Goal: Task Accomplishment & Management: Manage account settings

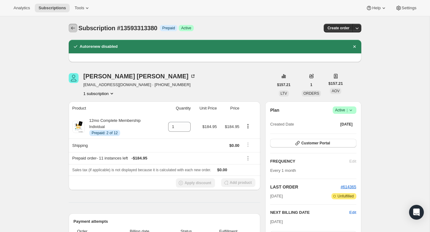
click at [71, 25] on icon "Subscriptions" at bounding box center [73, 28] width 6 height 6
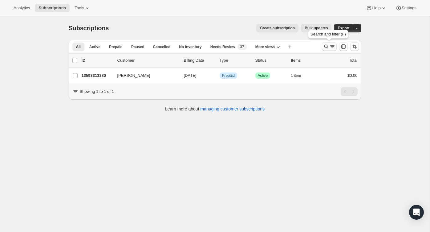
click at [329, 48] on icon "Search and filter results" at bounding box center [332, 46] width 6 height 6
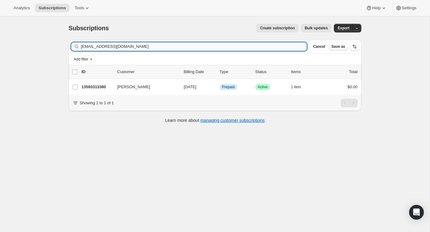
click at [280, 51] on input "[EMAIL_ADDRESS][DOMAIN_NAME]" at bounding box center [194, 46] width 226 height 9
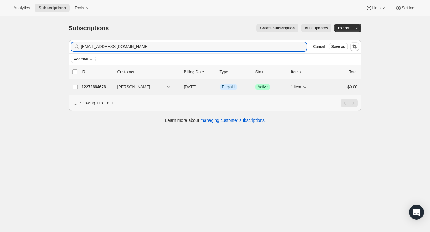
type input "[EMAIL_ADDRESS][DOMAIN_NAME]"
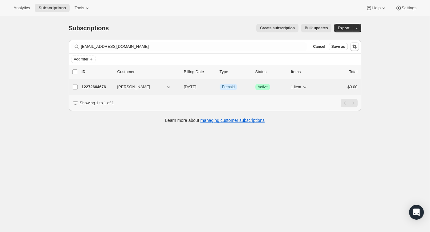
click at [330, 89] on div "$0.00" at bounding box center [342, 87] width 31 height 6
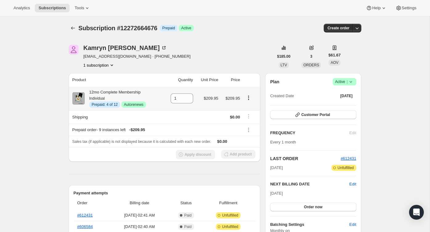
click at [249, 99] on icon "Product actions" at bounding box center [249, 98] width 6 height 6
click at [247, 108] on span "Disable Autorenew" at bounding box center [248, 109] width 33 height 5
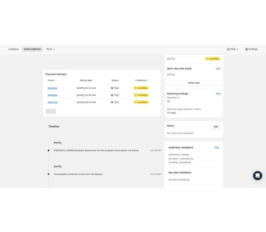
scroll to position [170, 0]
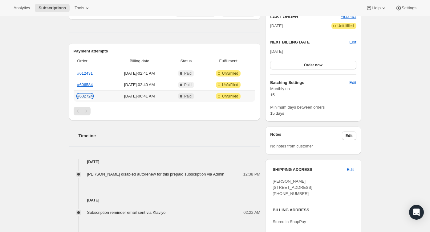
click at [88, 96] on link "#602724" at bounding box center [85, 96] width 16 height 5
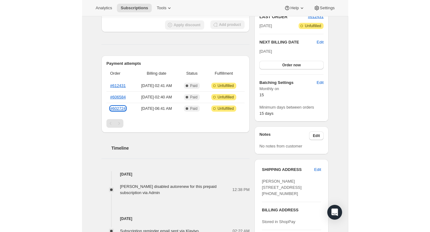
scroll to position [0, 0]
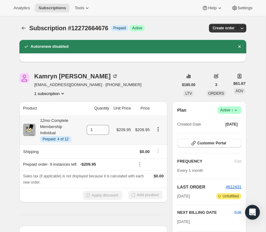
click at [158, 132] on icon "Product actions" at bounding box center [158, 129] width 6 height 6
click at [161, 89] on div "[PERSON_NAME] [EMAIL_ADDRESS][DOMAIN_NAME] · [PHONE_NUMBER] 1 subscription" at bounding box center [98, 84] width 159 height 23
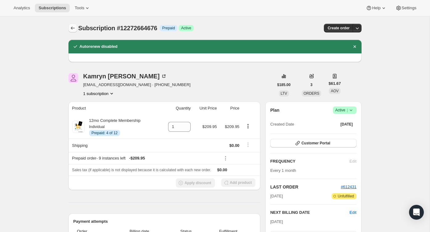
click at [71, 26] on icon "Subscriptions" at bounding box center [73, 28] width 6 height 6
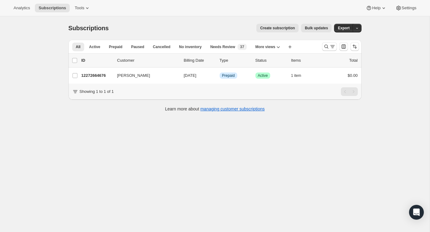
click at [317, 51] on div "All Active Prepaid Paused Cancelled No inventory Needs Review Monthly Complete …" at bounding box center [214, 47] width 293 height 14
click at [324, 44] on icon "Search and filter results" at bounding box center [326, 46] width 6 height 6
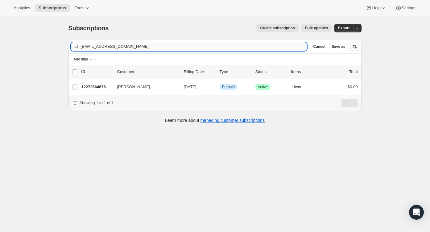
click at [275, 46] on input "[EMAIL_ADDRESS][DOMAIN_NAME]" at bounding box center [194, 46] width 226 height 9
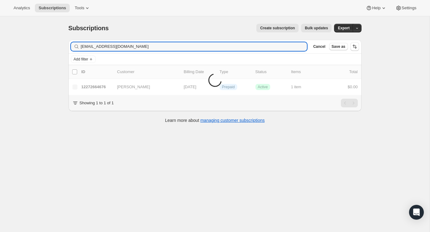
type input "[EMAIL_ADDRESS][DOMAIN_NAME]"
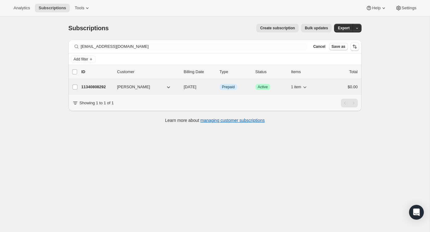
click at [330, 88] on div "$0.00" at bounding box center [342, 87] width 31 height 6
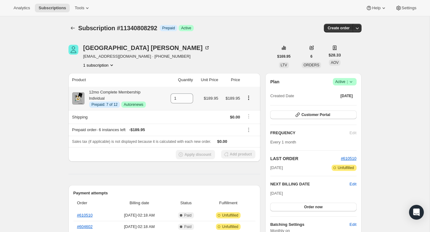
click at [249, 100] on icon "Product actions" at bounding box center [248, 99] width 1 height 1
click at [249, 107] on span "Disable Autorenew" at bounding box center [247, 110] width 33 height 6
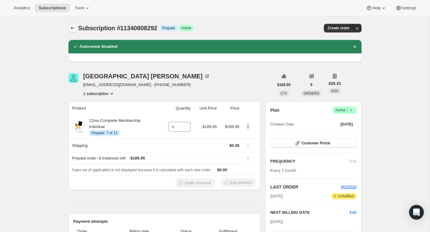
click at [73, 24] on button "Subscriptions" at bounding box center [72, 28] width 9 height 9
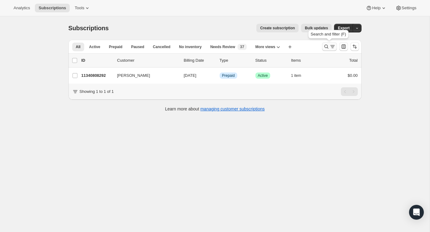
click at [328, 44] on icon "Search and filter results" at bounding box center [326, 46] width 6 height 6
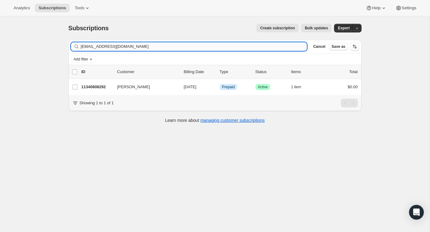
click at [247, 47] on input "[EMAIL_ADDRESS][DOMAIN_NAME]" at bounding box center [194, 46] width 226 height 9
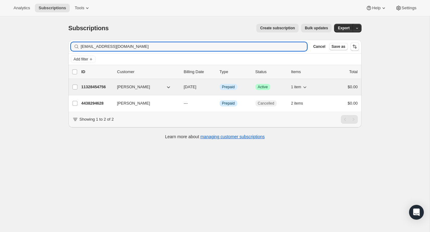
type input "[EMAIL_ADDRESS][DOMAIN_NAME]"
click at [335, 83] on div "11328454756 [PERSON_NAME] [DATE] Info Prepaid Success Active 1 item $0.00" at bounding box center [219, 87] width 276 height 9
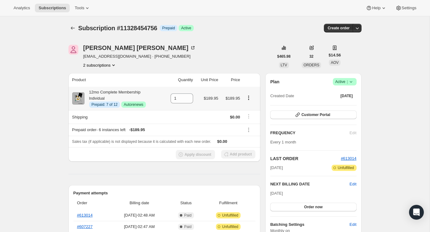
click at [249, 98] on icon "Product actions" at bounding box center [248, 98] width 6 height 6
click at [249, 108] on span "Disable Autorenew" at bounding box center [247, 109] width 33 height 5
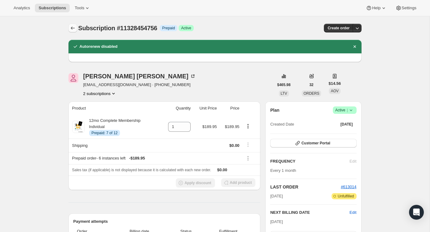
click at [75, 31] on button "Subscriptions" at bounding box center [72, 28] width 9 height 9
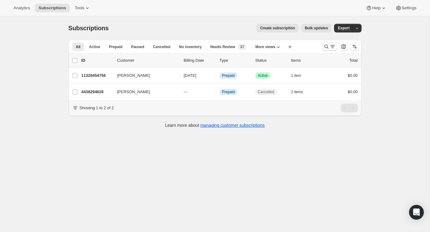
click at [332, 48] on icon "Search and filter results" at bounding box center [332, 46] width 6 height 6
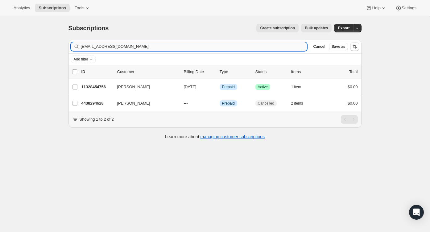
click at [254, 50] on input "[EMAIL_ADDRESS][DOMAIN_NAME]" at bounding box center [194, 46] width 226 height 9
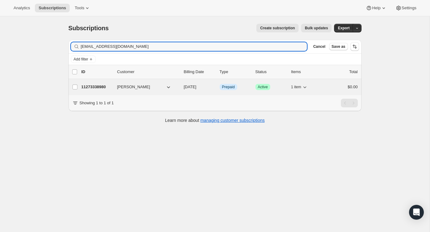
type input "[EMAIL_ADDRESS][DOMAIN_NAME]"
click at [329, 90] on div "11273338980 [PERSON_NAME] [DATE] Info Prepaid Success Active 1 item $0.00" at bounding box center [219, 87] width 276 height 9
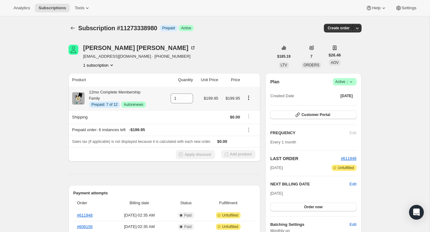
click at [249, 97] on icon "Product actions" at bounding box center [248, 98] width 6 height 6
click at [249, 109] on span "Disable Autorenew" at bounding box center [247, 109] width 33 height 5
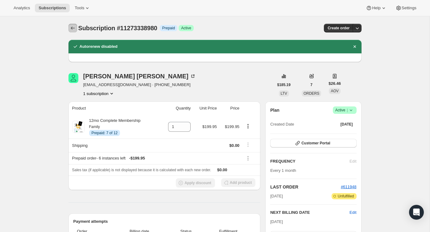
click at [70, 32] on button "Subscriptions" at bounding box center [72, 28] width 9 height 9
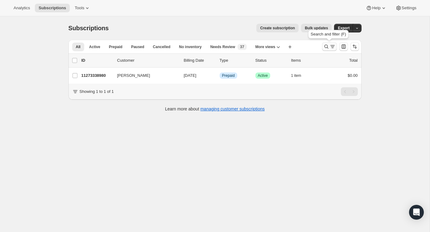
click at [325, 44] on icon "Search and filter results" at bounding box center [326, 46] width 6 height 6
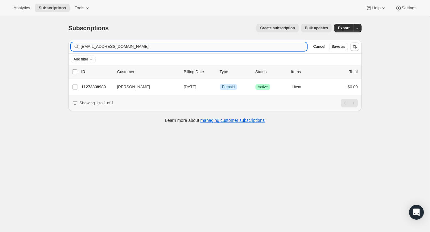
click at [276, 48] on input "[EMAIL_ADDRESS][DOMAIN_NAME]" at bounding box center [194, 46] width 226 height 9
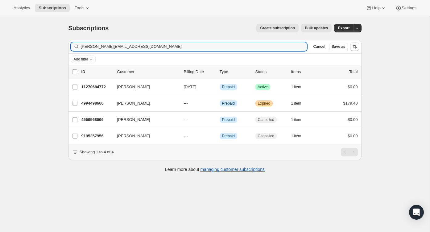
type input "[PERSON_NAME][EMAIL_ADDRESS][DOMAIN_NAME]"
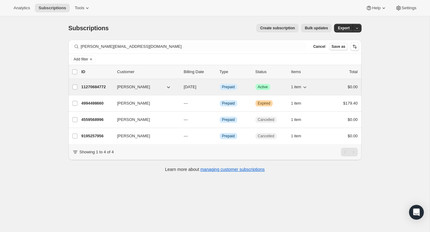
click at [326, 89] on div "11270684772 [PERSON_NAME] [DATE] Info Prepaid Success Active 1 item $0.00" at bounding box center [219, 87] width 276 height 9
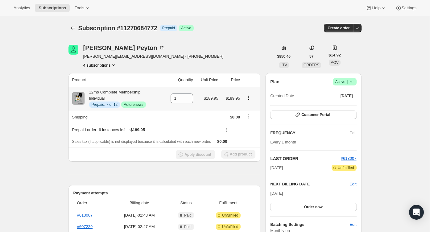
click at [249, 98] on icon "Product actions" at bounding box center [248, 98] width 6 height 6
click at [246, 107] on span "Disable Autorenew" at bounding box center [247, 109] width 33 height 5
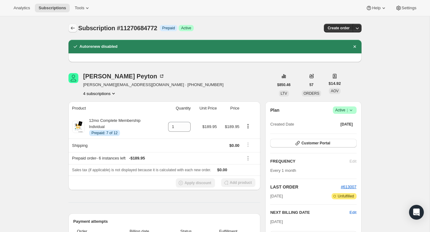
click at [75, 27] on icon "Subscriptions" at bounding box center [73, 28] width 6 height 6
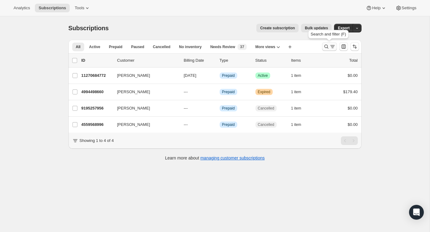
click at [328, 47] on icon "Search and filter results" at bounding box center [326, 46] width 6 height 6
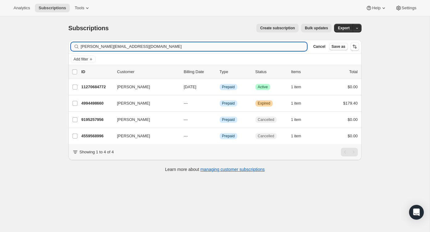
click at [277, 47] on input "[PERSON_NAME][EMAIL_ADDRESS][DOMAIN_NAME]" at bounding box center [194, 46] width 226 height 9
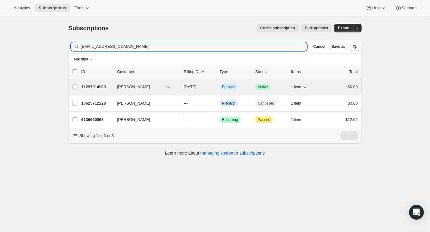
type input "[EMAIL_ADDRESS][DOMAIN_NAME]"
click at [334, 88] on div "$0.00" at bounding box center [342, 87] width 31 height 6
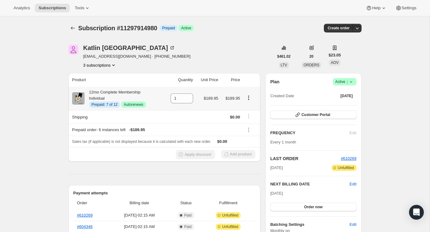
click at [249, 99] on icon "Product actions" at bounding box center [248, 98] width 6 height 6
click at [252, 110] on span "Disable Autorenew" at bounding box center [247, 109] width 33 height 5
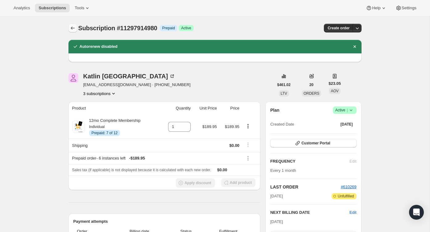
click at [76, 28] on button "Subscriptions" at bounding box center [72, 28] width 9 height 9
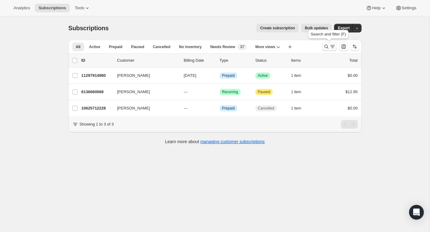
click at [331, 46] on icon "Search and filter results" at bounding box center [332, 46] width 6 height 6
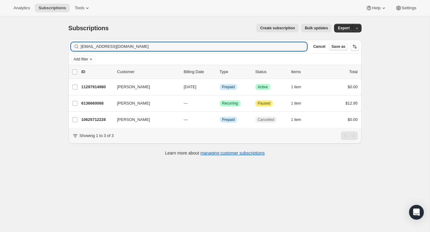
click at [295, 47] on div "[EMAIL_ADDRESS][DOMAIN_NAME] Clear" at bounding box center [189, 46] width 236 height 9
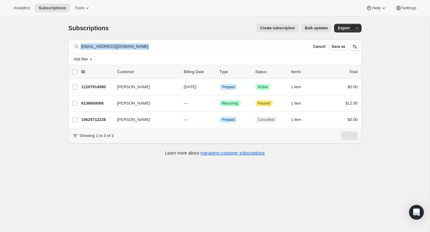
click at [295, 47] on div "[EMAIL_ADDRESS][DOMAIN_NAME] Clear" at bounding box center [189, 46] width 236 height 9
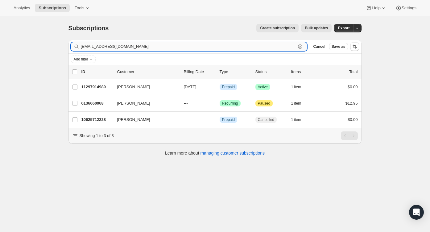
click at [285, 45] on input "[EMAIL_ADDRESS][DOMAIN_NAME]" at bounding box center [188, 46] width 215 height 9
paste input "trishalnicholas"
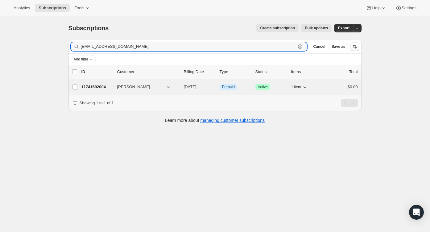
type input "[EMAIL_ADDRESS][DOMAIN_NAME]"
click at [341, 87] on div "$0.00" at bounding box center [342, 87] width 31 height 6
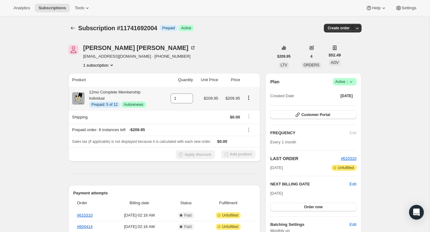
click at [251, 95] on icon "Product actions" at bounding box center [248, 98] width 6 height 6
click at [248, 112] on span "Disable Autorenew" at bounding box center [247, 110] width 33 height 6
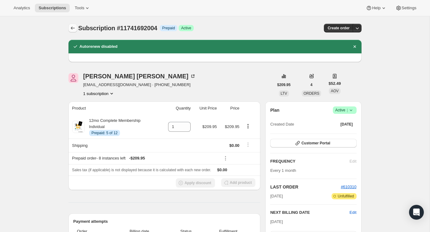
click at [73, 30] on icon "Subscriptions" at bounding box center [73, 28] width 6 height 6
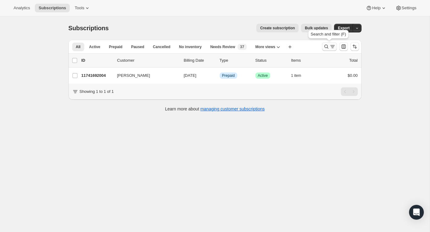
click at [327, 44] on icon "Search and filter results" at bounding box center [326, 46] width 6 height 6
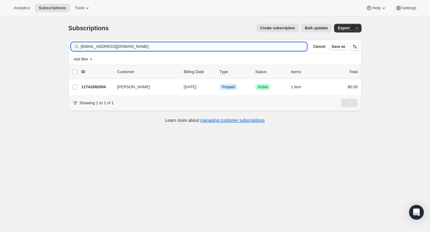
click at [283, 48] on input "[EMAIL_ADDRESS][DOMAIN_NAME]" at bounding box center [194, 46] width 226 height 9
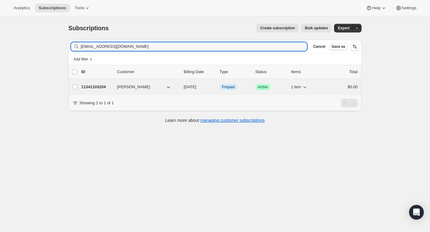
type input "[EMAIL_ADDRESS][DOMAIN_NAME]"
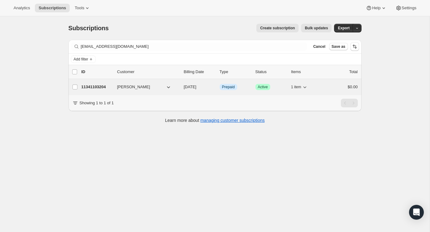
click at [338, 88] on div "$0.00" at bounding box center [342, 87] width 31 height 6
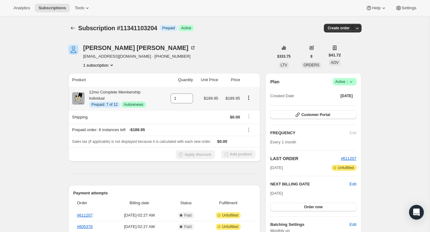
click at [249, 100] on icon "Product actions" at bounding box center [248, 98] width 6 height 6
click at [249, 107] on span "Disable Autorenew" at bounding box center [247, 109] width 33 height 5
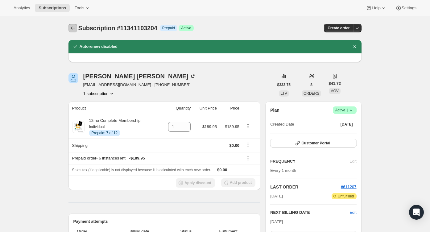
click at [73, 26] on icon "Subscriptions" at bounding box center [73, 28] width 6 height 6
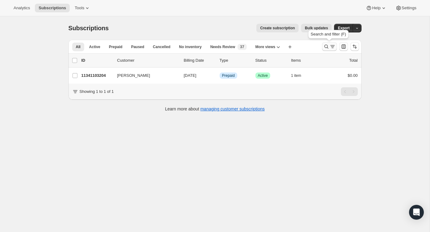
click at [324, 47] on icon "Search and filter results" at bounding box center [326, 46] width 6 height 6
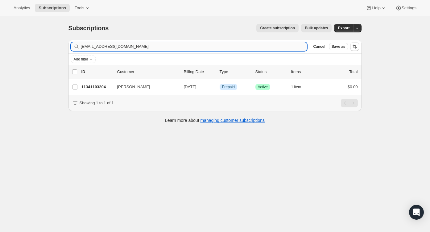
click at [287, 50] on input "[EMAIL_ADDRESS][DOMAIN_NAME]" at bounding box center [194, 46] width 226 height 9
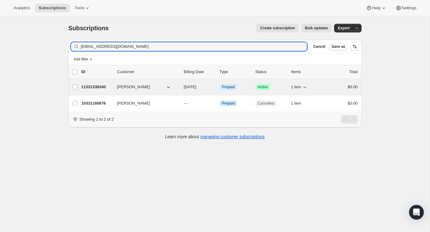
type input "[EMAIL_ADDRESS][DOMAIN_NAME]"
click at [333, 89] on div "$0.00" at bounding box center [342, 87] width 31 height 6
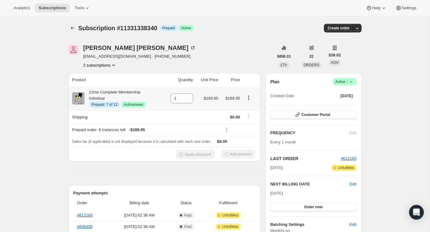
click at [251, 101] on button "Product actions" at bounding box center [248, 97] width 10 height 7
click at [249, 109] on span "Disable Autorenew" at bounding box center [247, 109] width 33 height 5
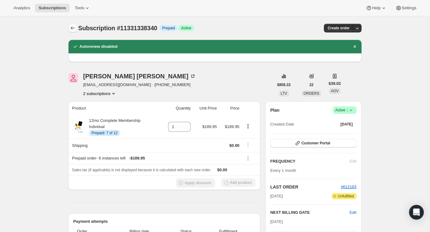
click at [70, 31] on icon "Subscriptions" at bounding box center [73, 28] width 6 height 6
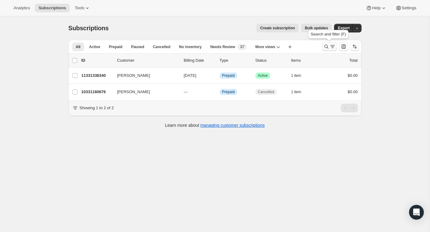
click at [325, 48] on icon "Search and filter results" at bounding box center [326, 46] width 6 height 6
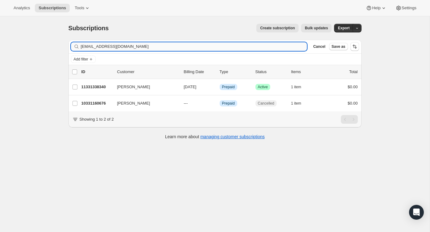
click at [282, 47] on input "[EMAIL_ADDRESS][DOMAIN_NAME]" at bounding box center [194, 46] width 226 height 9
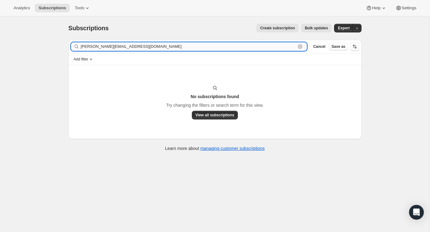
click at [124, 50] on input "[PERSON_NAME][EMAIL_ADDRESS][DOMAIN_NAME]" at bounding box center [188, 46] width 215 height 9
paste input "[PERSON_NAME]"
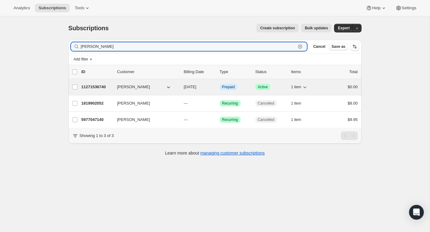
type input "[PERSON_NAME]"
click at [337, 86] on div "$0.00" at bounding box center [342, 87] width 31 height 6
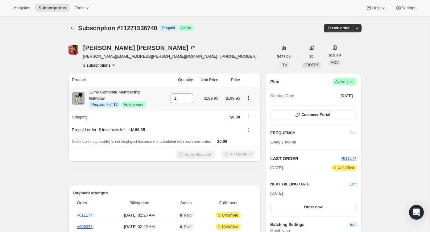
click at [251, 99] on icon "Product actions" at bounding box center [248, 98] width 6 height 6
click at [252, 112] on span "Disable Autorenew" at bounding box center [247, 109] width 33 height 5
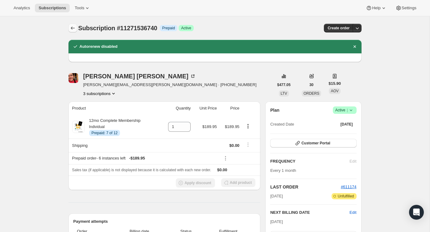
click at [73, 29] on icon "Subscriptions" at bounding box center [73, 28] width 6 height 6
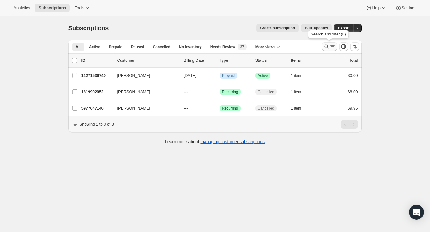
click at [330, 51] on button "Search and filter results" at bounding box center [329, 46] width 15 height 9
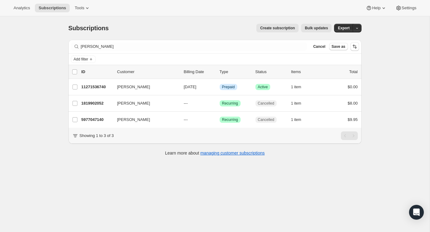
click at [272, 51] on div "Filter subscribers [PERSON_NAME] Clear Cancel Save as" at bounding box center [214, 47] width 293 height 14
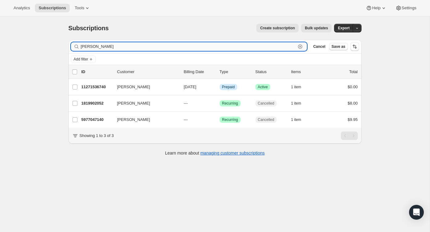
click at [272, 49] on input "[PERSON_NAME]" at bounding box center [188, 46] width 215 height 9
paste input "[EMAIL_ADDRESS][DOMAIN_NAME]"
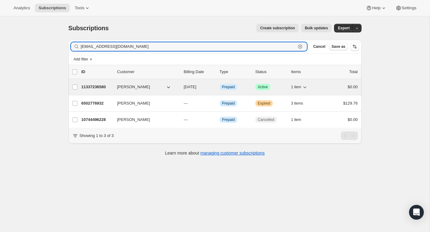
type input "[EMAIL_ADDRESS][DOMAIN_NAME]"
click at [338, 90] on div "11337236580 [PERSON_NAME] [DATE] Info Prepaid Success Active 1 item $0.00" at bounding box center [219, 87] width 276 height 9
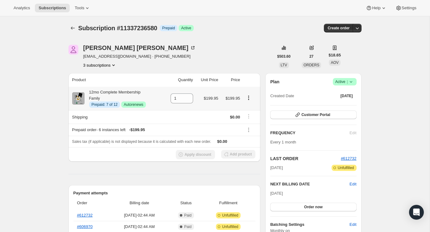
click at [249, 98] on icon "Product actions" at bounding box center [248, 97] width 1 height 1
click at [247, 110] on span "Disable Autorenew" at bounding box center [247, 109] width 33 height 5
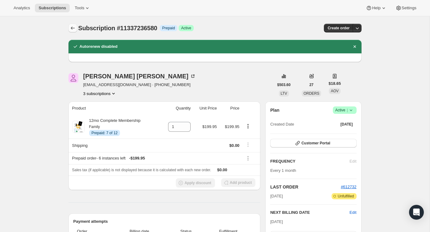
click at [73, 32] on button "Subscriptions" at bounding box center [72, 28] width 9 height 9
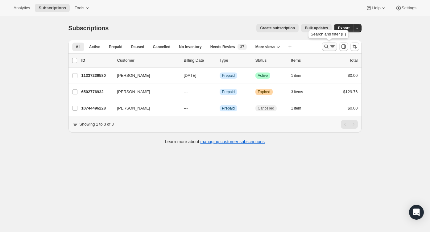
click at [329, 46] on icon "Search and filter results" at bounding box center [332, 46] width 6 height 6
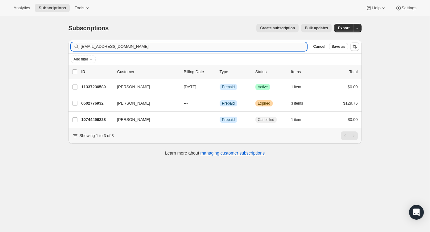
click at [283, 48] on input "[EMAIL_ADDRESS][DOMAIN_NAME]" at bounding box center [194, 46] width 226 height 9
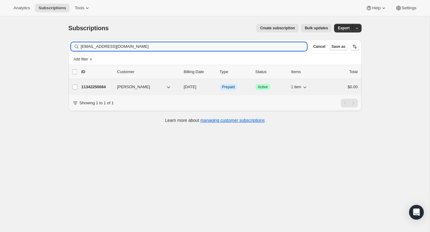
type input "[EMAIL_ADDRESS][DOMAIN_NAME]"
click at [340, 84] on div "$0.00" at bounding box center [342, 87] width 31 height 6
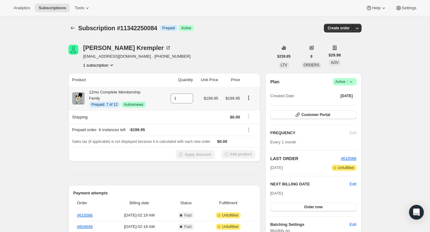
click at [248, 98] on icon "Product actions" at bounding box center [248, 98] width 6 height 6
click at [247, 112] on span "Disable Autorenew" at bounding box center [247, 110] width 33 height 6
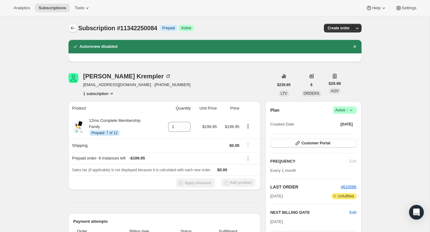
click at [69, 25] on button "Subscriptions" at bounding box center [72, 28] width 9 height 9
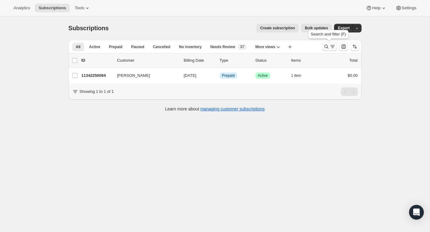
click at [327, 47] on icon "Search and filter results" at bounding box center [326, 46] width 6 height 6
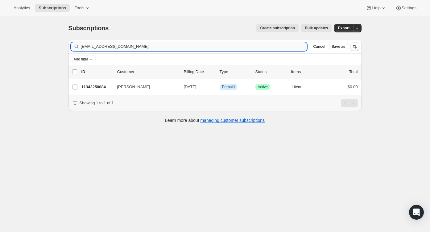
click at [280, 47] on input "[EMAIL_ADDRESS][DOMAIN_NAME]" at bounding box center [194, 46] width 226 height 9
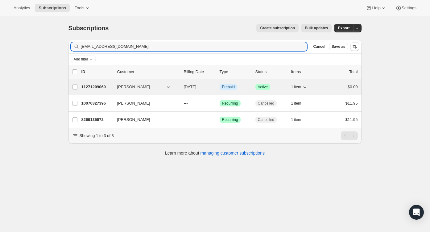
type input "[EMAIL_ADDRESS][DOMAIN_NAME]"
click at [325, 90] on div "11271209060 [PERSON_NAME] [DATE] Info Prepaid Success Active 1 item $0.00" at bounding box center [219, 87] width 276 height 9
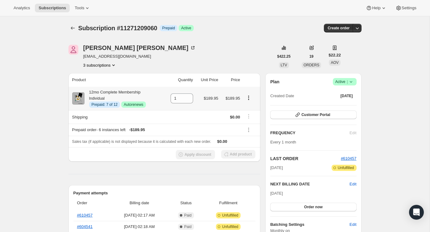
click at [249, 99] on icon "Product actions" at bounding box center [248, 99] width 1 height 1
click at [249, 108] on span "Disable Autorenew" at bounding box center [247, 109] width 33 height 5
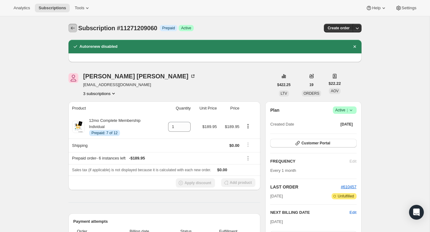
click at [73, 24] on button "Subscriptions" at bounding box center [72, 28] width 9 height 9
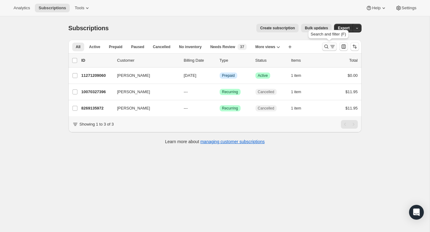
click at [332, 47] on icon "Search and filter results" at bounding box center [332, 46] width 6 height 6
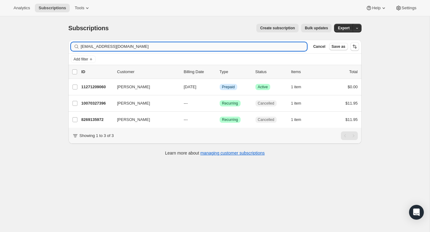
click at [279, 47] on input "[EMAIL_ADDRESS][DOMAIN_NAME]" at bounding box center [194, 46] width 226 height 9
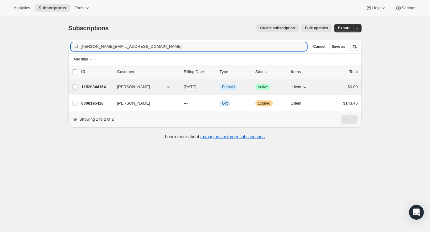
type input "[PERSON_NAME][EMAIL_ADDRESS][DOMAIN_NAME]"
click at [328, 87] on div "$0.00" at bounding box center [342, 87] width 31 height 6
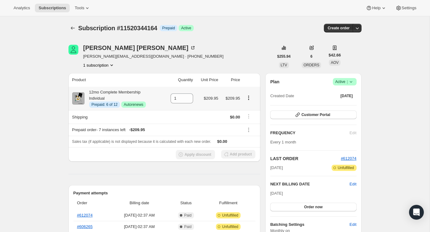
click at [249, 97] on icon "Product actions" at bounding box center [248, 97] width 1 height 1
click at [248, 107] on span "Disable Autorenew" at bounding box center [247, 110] width 33 height 6
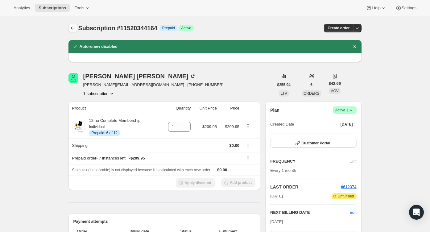
click at [74, 27] on icon "Subscriptions" at bounding box center [73, 28] width 6 height 6
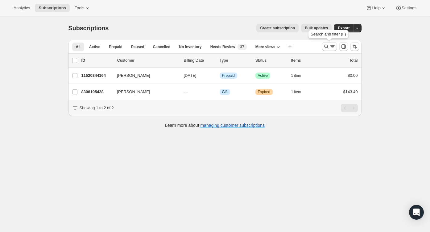
click at [333, 41] on div "Search and filter (F)" at bounding box center [328, 36] width 43 height 14
click at [323, 44] on icon "Search and filter results" at bounding box center [326, 46] width 6 height 6
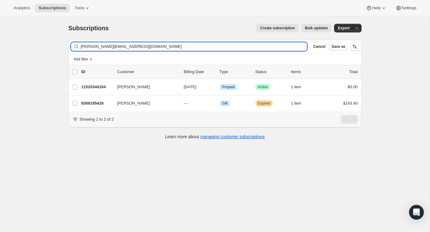
click at [294, 46] on input "[PERSON_NAME][EMAIL_ADDRESS][DOMAIN_NAME]" at bounding box center [194, 46] width 226 height 9
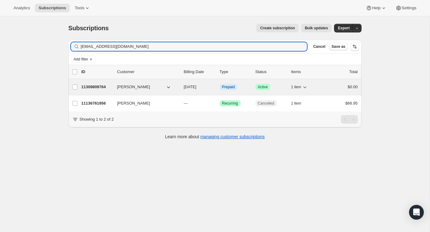
type input "[EMAIL_ADDRESS][DOMAIN_NAME]"
click at [312, 90] on div "1 item" at bounding box center [306, 87] width 31 height 9
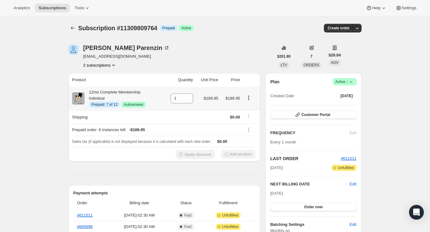
click at [249, 98] on icon "Product actions" at bounding box center [248, 98] width 6 height 6
click at [250, 107] on span "Disable Autorenew" at bounding box center [247, 110] width 33 height 6
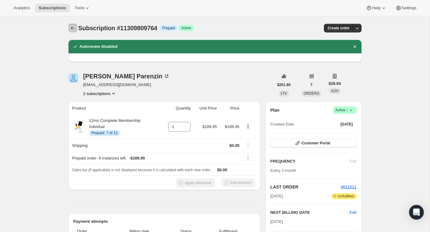
click at [74, 26] on icon "Subscriptions" at bounding box center [73, 28] width 6 height 6
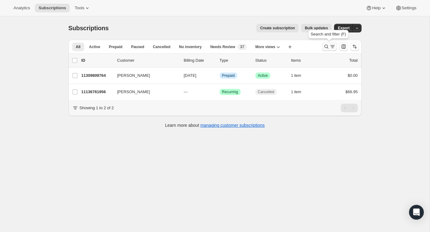
click at [334, 50] on button "Search and filter results" at bounding box center [329, 46] width 15 height 9
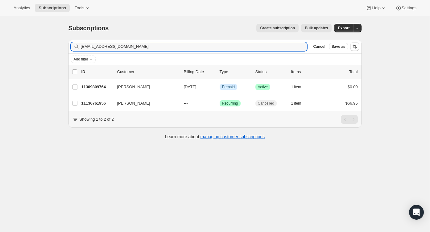
click at [279, 53] on div "Filter subscribers [EMAIL_ADDRESS][DOMAIN_NAME] Clear Cancel Save as" at bounding box center [214, 47] width 293 height 14
click at [279, 48] on input "[EMAIL_ADDRESS][DOMAIN_NAME]" at bounding box center [188, 46] width 215 height 9
click at [280, 49] on input "[EMAIL_ADDRESS][DOMAIN_NAME]" at bounding box center [188, 46] width 215 height 9
click at [279, 49] on input "[EMAIL_ADDRESS][DOMAIN_NAME]" at bounding box center [188, 46] width 215 height 9
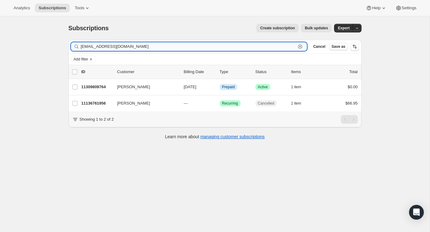
click at [279, 49] on input "[EMAIL_ADDRESS][DOMAIN_NAME]" at bounding box center [188, 46] width 215 height 9
paste input "kaylee@rubbercitychurch"
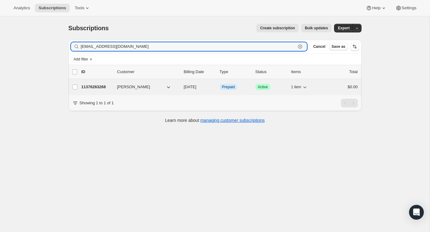
type input "[EMAIL_ADDRESS][DOMAIN_NAME]"
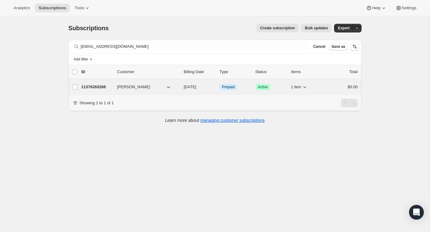
click at [336, 87] on div "$0.00" at bounding box center [342, 87] width 31 height 6
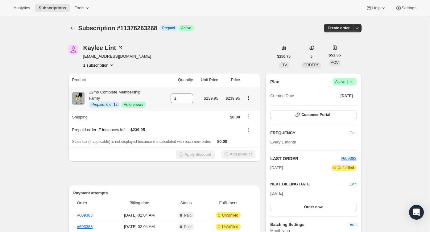
click at [249, 99] on icon "Product actions" at bounding box center [248, 99] width 1 height 1
click at [249, 107] on span "Disable Autorenew" at bounding box center [247, 109] width 33 height 5
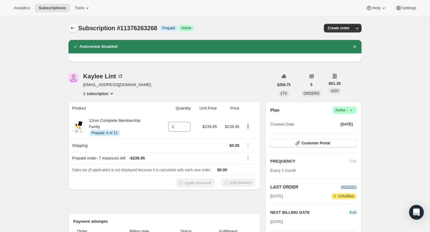
click at [73, 26] on icon "Subscriptions" at bounding box center [73, 28] width 6 height 6
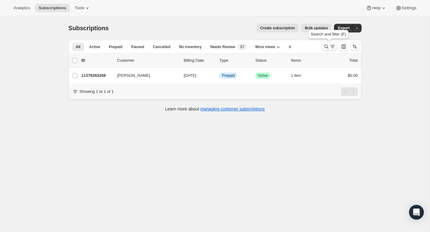
click at [329, 44] on icon "Search and filter results" at bounding box center [332, 46] width 6 height 6
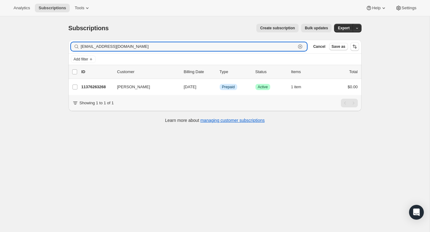
click at [299, 45] on icon "button" at bounding box center [300, 46] width 4 height 4
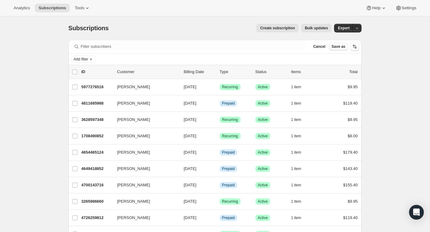
click at [186, 13] on div "Analytics Subscriptions Tools Help Settings" at bounding box center [215, 8] width 430 height 16
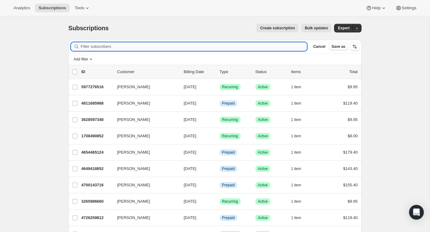
click at [190, 48] on input "Filter subscribers" at bounding box center [194, 46] width 226 height 9
paste input "[EMAIL_ADDRESS][DOMAIN_NAME]"
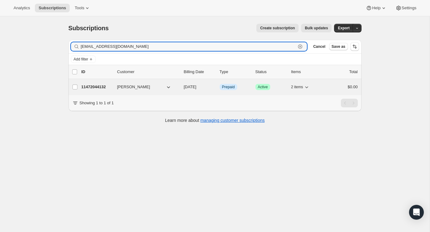
type input "[EMAIL_ADDRESS][DOMAIN_NAME]"
click at [328, 83] on div "11472044132 [PERSON_NAME] [DATE] Info Prepaid Success Active 2 items $0.00" at bounding box center [219, 87] width 276 height 9
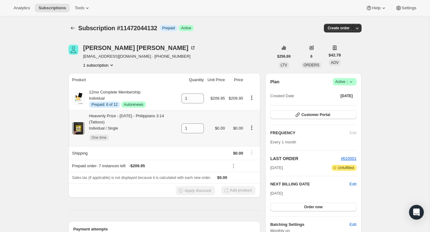
scroll to position [2, 0]
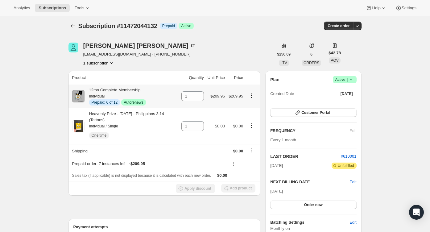
click at [252, 94] on icon "Product actions" at bounding box center [251, 95] width 6 height 6
click at [252, 108] on span "Disable Autorenew" at bounding box center [250, 107] width 33 height 5
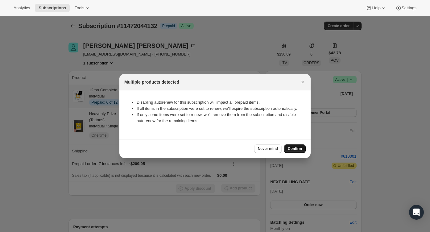
click at [295, 151] on span "Confirm" at bounding box center [294, 148] width 14 height 5
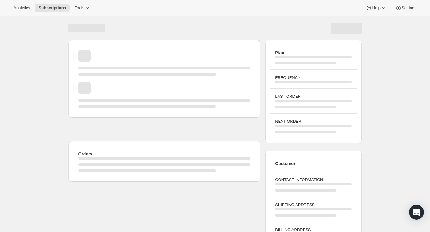
scroll to position [2, 0]
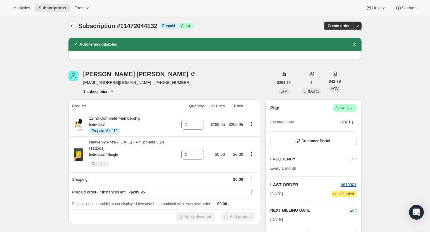
click at [71, 25] on icon "Subscriptions" at bounding box center [73, 26] width 6 height 6
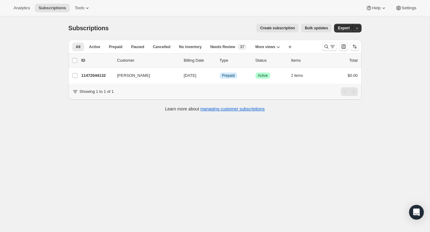
click at [317, 46] on div "All Active Prepaid Paused Cancelled No inventory Needs Review Monthly Complete …" at bounding box center [214, 47] width 293 height 14
click at [323, 47] on icon "Search and filter results" at bounding box center [326, 46] width 6 height 6
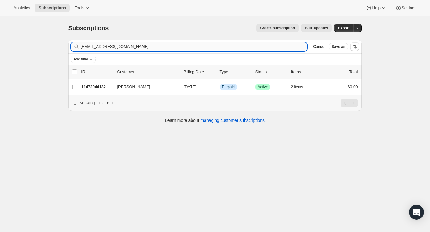
click at [290, 47] on input "[EMAIL_ADDRESS][DOMAIN_NAME]" at bounding box center [194, 46] width 226 height 9
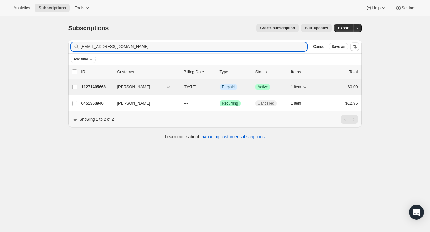
type input "[EMAIL_ADDRESS][DOMAIN_NAME]"
click at [327, 89] on div "$0.00" at bounding box center [342, 87] width 31 height 6
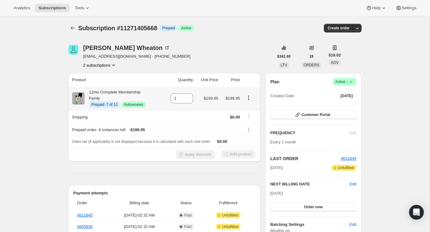
click at [248, 95] on icon "Product actions" at bounding box center [248, 98] width 6 height 6
click at [246, 110] on span "Disable Autorenew" at bounding box center [247, 109] width 33 height 5
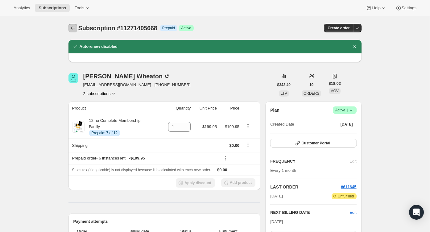
click at [70, 28] on icon "Subscriptions" at bounding box center [73, 28] width 6 height 6
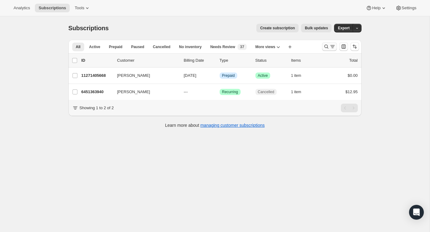
click at [327, 50] on button "Search and filter results" at bounding box center [329, 46] width 15 height 9
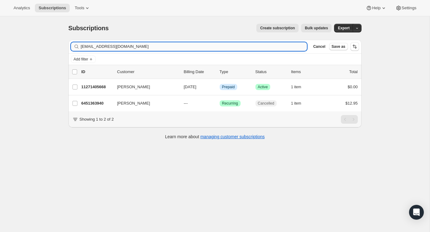
click at [269, 44] on input "[EMAIL_ADDRESS][DOMAIN_NAME]" at bounding box center [194, 46] width 226 height 9
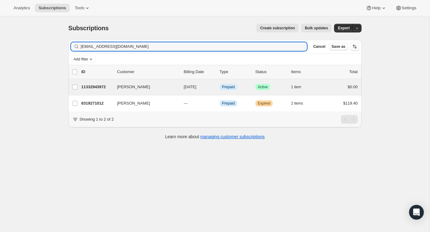
type input "[EMAIL_ADDRESS][DOMAIN_NAME]"
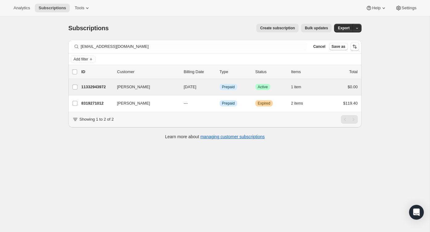
click at [331, 94] on div "[PERSON_NAME] 11332943972 [PERSON_NAME] [DATE] Info Prepaid Success Active 1 it…" at bounding box center [214, 87] width 293 height 16
click at [339, 88] on div "$0.00" at bounding box center [342, 87] width 31 height 6
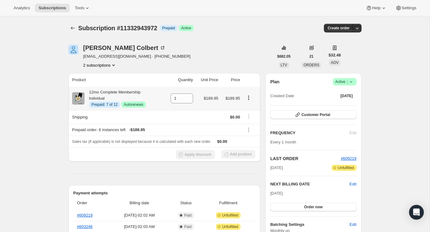
click at [248, 96] on icon "Product actions" at bounding box center [248, 98] width 6 height 6
click at [249, 107] on span "Disable Autorenew" at bounding box center [247, 109] width 33 height 5
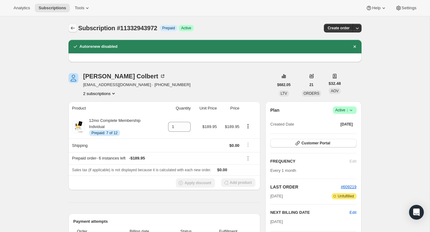
click at [71, 25] on button "Subscriptions" at bounding box center [72, 28] width 9 height 9
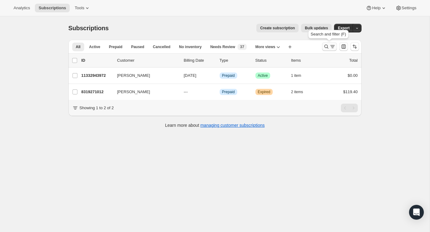
click at [330, 50] on button "Search and filter results" at bounding box center [329, 46] width 15 height 9
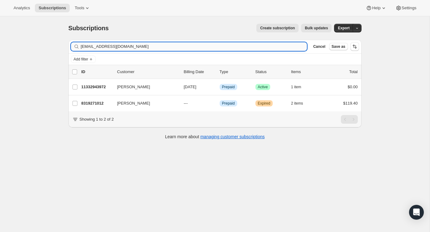
click at [281, 48] on input "[EMAIL_ADDRESS][DOMAIN_NAME]" at bounding box center [194, 46] width 226 height 9
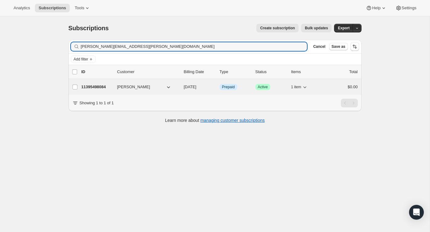
type input "[PERSON_NAME][EMAIL_ADDRESS][PERSON_NAME][DOMAIN_NAME]"
click at [327, 88] on div "$0.00" at bounding box center [342, 87] width 31 height 6
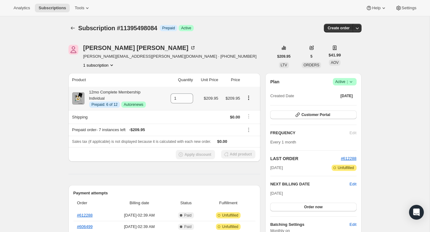
click at [249, 99] on icon "Product actions" at bounding box center [248, 98] width 6 height 6
click at [251, 108] on span "Disable Autorenew" at bounding box center [247, 109] width 33 height 5
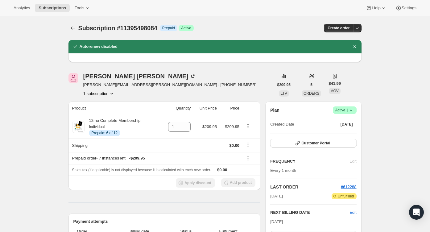
click at [71, 28] on icon "Subscriptions" at bounding box center [73, 27] width 4 height 3
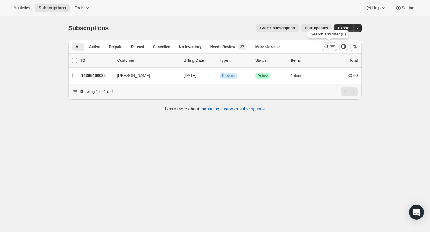
click at [326, 49] on icon "Search and filter results" at bounding box center [326, 46] width 6 height 6
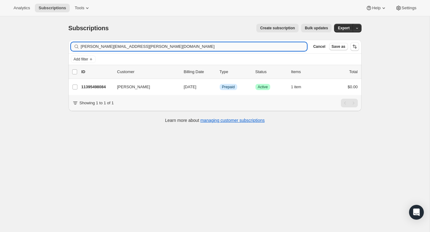
click at [292, 44] on input "[PERSON_NAME][EMAIL_ADDRESS][PERSON_NAME][DOMAIN_NAME]" at bounding box center [194, 46] width 226 height 9
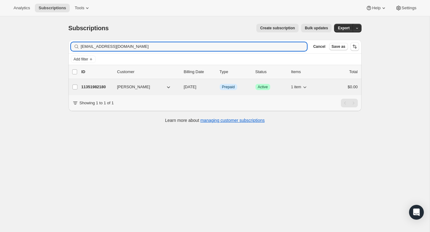
type input "[EMAIL_ADDRESS][DOMAIN_NAME]"
click at [344, 85] on div "$0.00" at bounding box center [342, 87] width 31 height 6
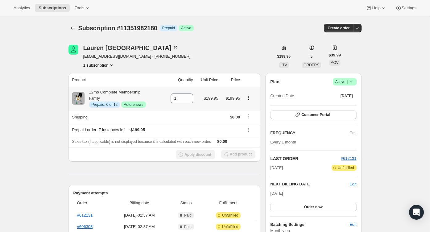
click at [250, 97] on icon "Product actions" at bounding box center [248, 98] width 6 height 6
click at [251, 110] on span "Disable Autorenew" at bounding box center [247, 109] width 33 height 5
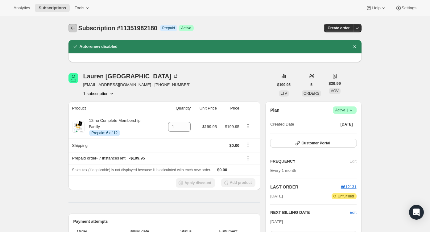
click at [73, 29] on icon "Subscriptions" at bounding box center [73, 28] width 6 height 6
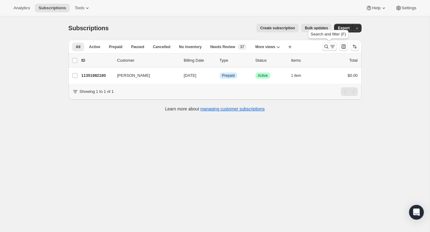
click at [324, 45] on icon "Search and filter results" at bounding box center [326, 46] width 6 height 6
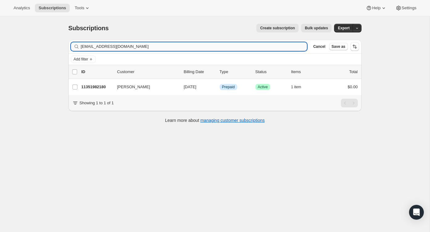
click at [292, 49] on input "[EMAIL_ADDRESS][DOMAIN_NAME]" at bounding box center [194, 46] width 226 height 9
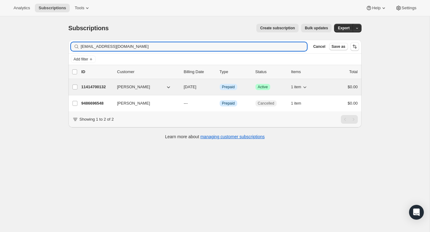
type input "[EMAIL_ADDRESS][DOMAIN_NAME]"
click at [332, 84] on div "$0.00" at bounding box center [342, 87] width 31 height 6
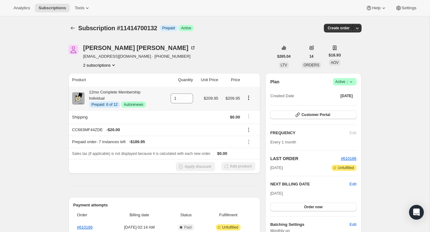
click at [247, 99] on icon "Product actions" at bounding box center [248, 98] width 6 height 6
click at [248, 109] on span "Disable Autorenew" at bounding box center [247, 109] width 33 height 5
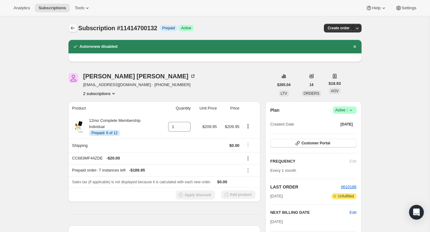
click at [74, 24] on button "Subscriptions" at bounding box center [72, 28] width 9 height 9
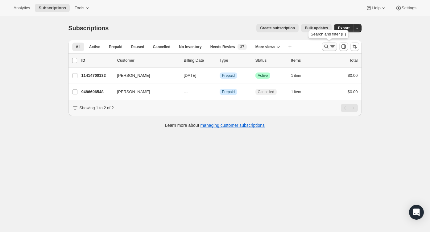
click at [324, 48] on icon "Search and filter results" at bounding box center [326, 46] width 6 height 6
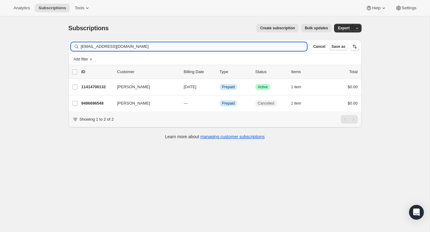
click at [284, 49] on input "[EMAIL_ADDRESS][DOMAIN_NAME]" at bounding box center [194, 46] width 226 height 9
click at [283, 49] on input "[EMAIL_ADDRESS][DOMAIN_NAME]" at bounding box center [194, 46] width 226 height 9
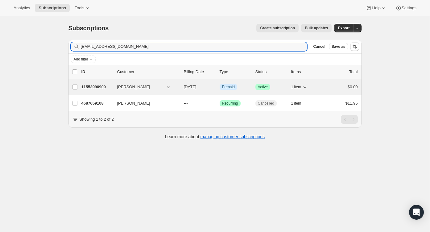
type input "[EMAIL_ADDRESS][DOMAIN_NAME]"
click at [319, 87] on div "1 item" at bounding box center [306, 87] width 31 height 9
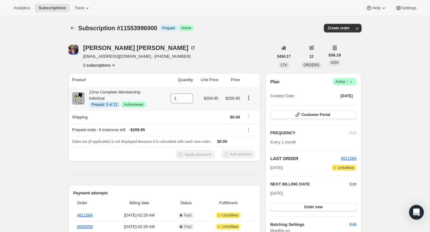
click at [247, 97] on icon "Product actions" at bounding box center [248, 98] width 6 height 6
click at [252, 112] on span "Disable Autorenew" at bounding box center [247, 109] width 33 height 5
